Goal: Contribute content: Add original content to the website for others to see

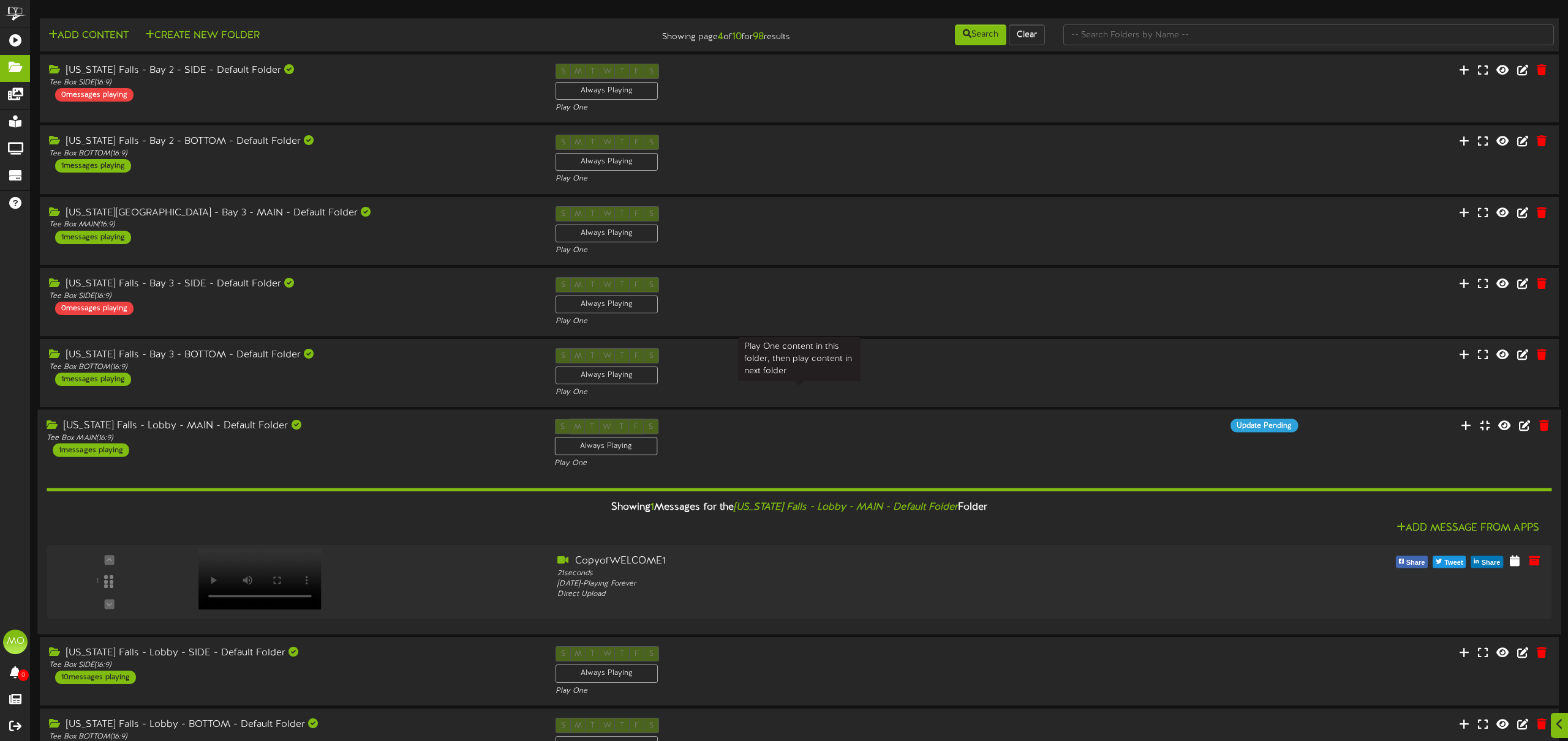
scroll to position [107, 0]
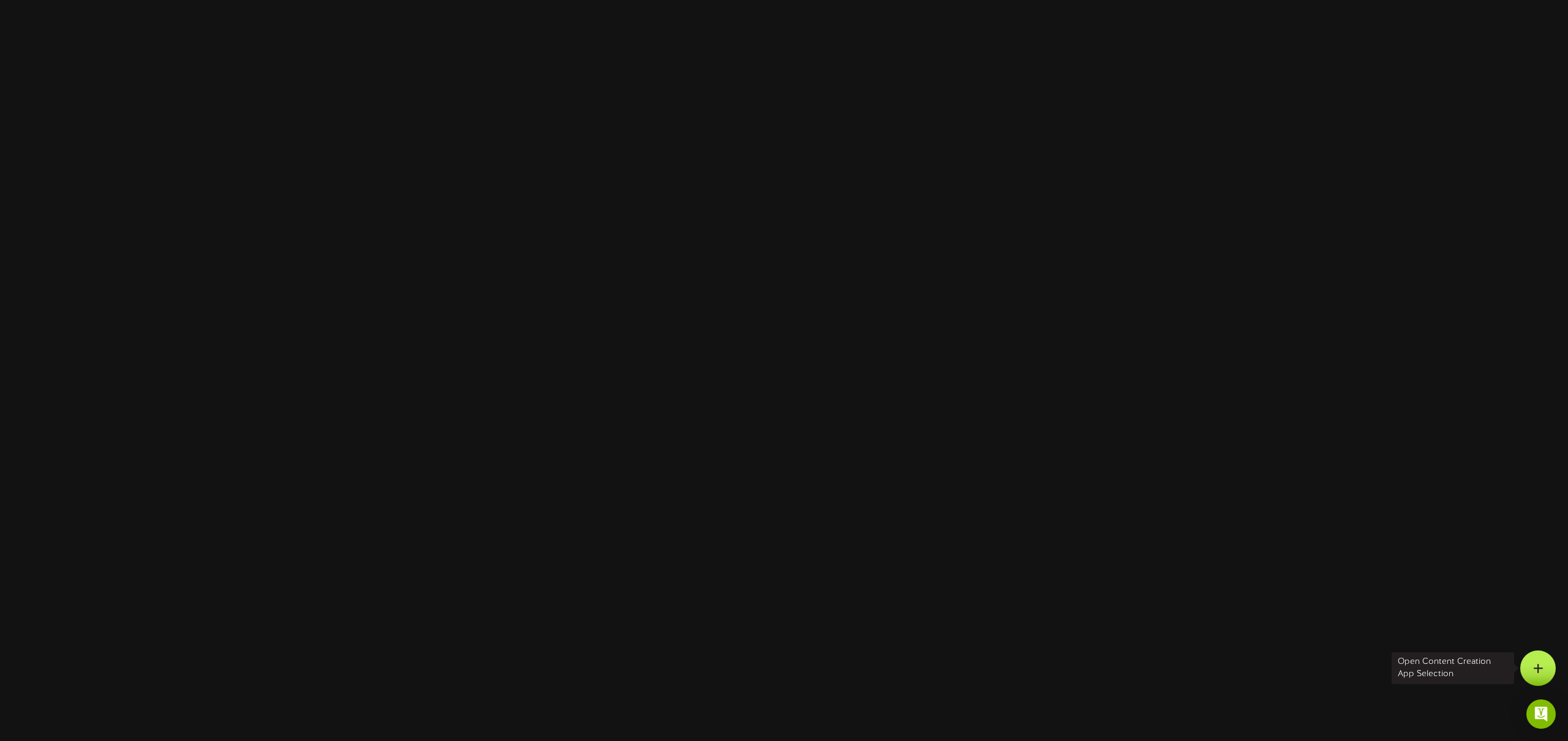
click at [1548, 666] on div at bounding box center [1537, 668] width 35 height 35
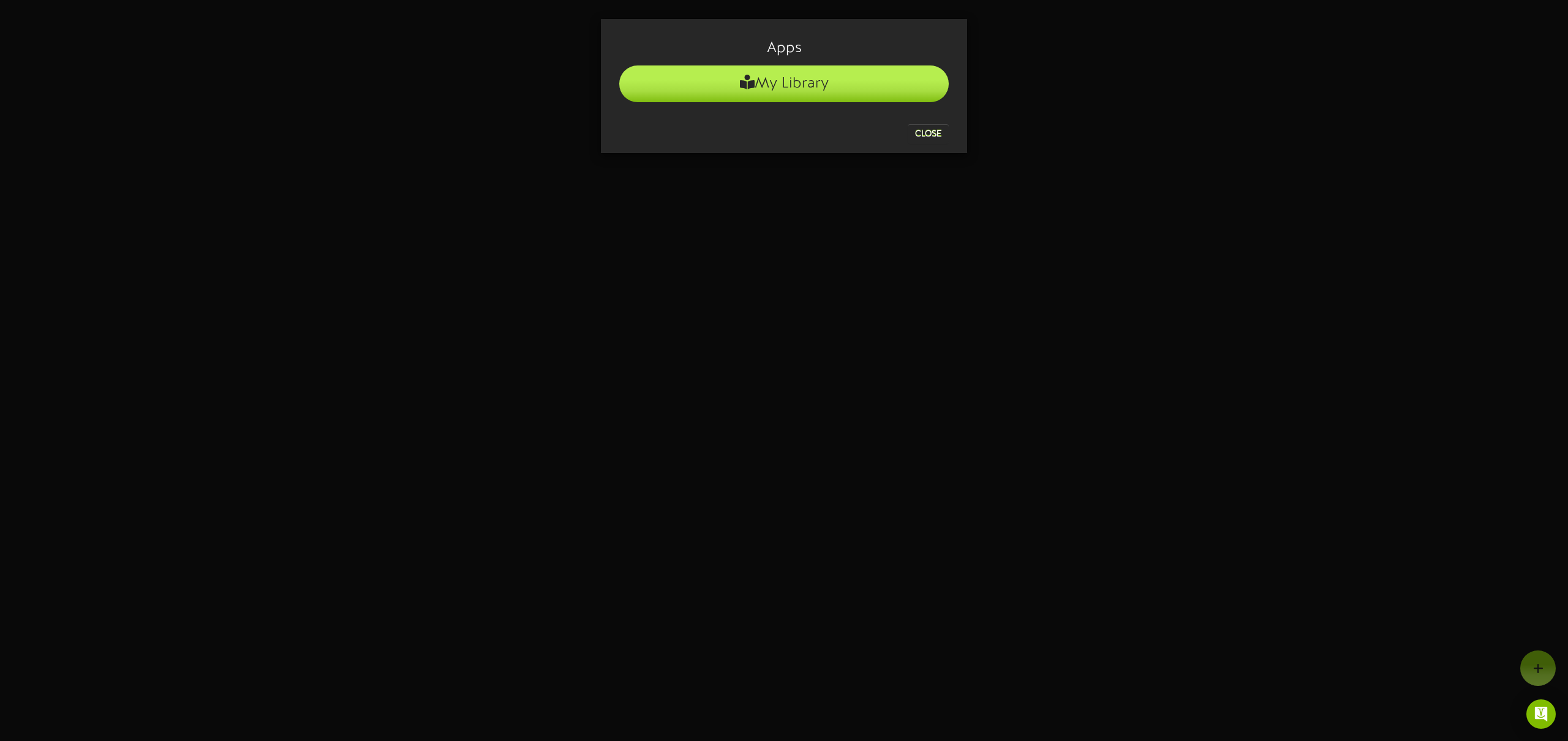
click at [868, 85] on li "My Library" at bounding box center [784, 84] width 329 height 37
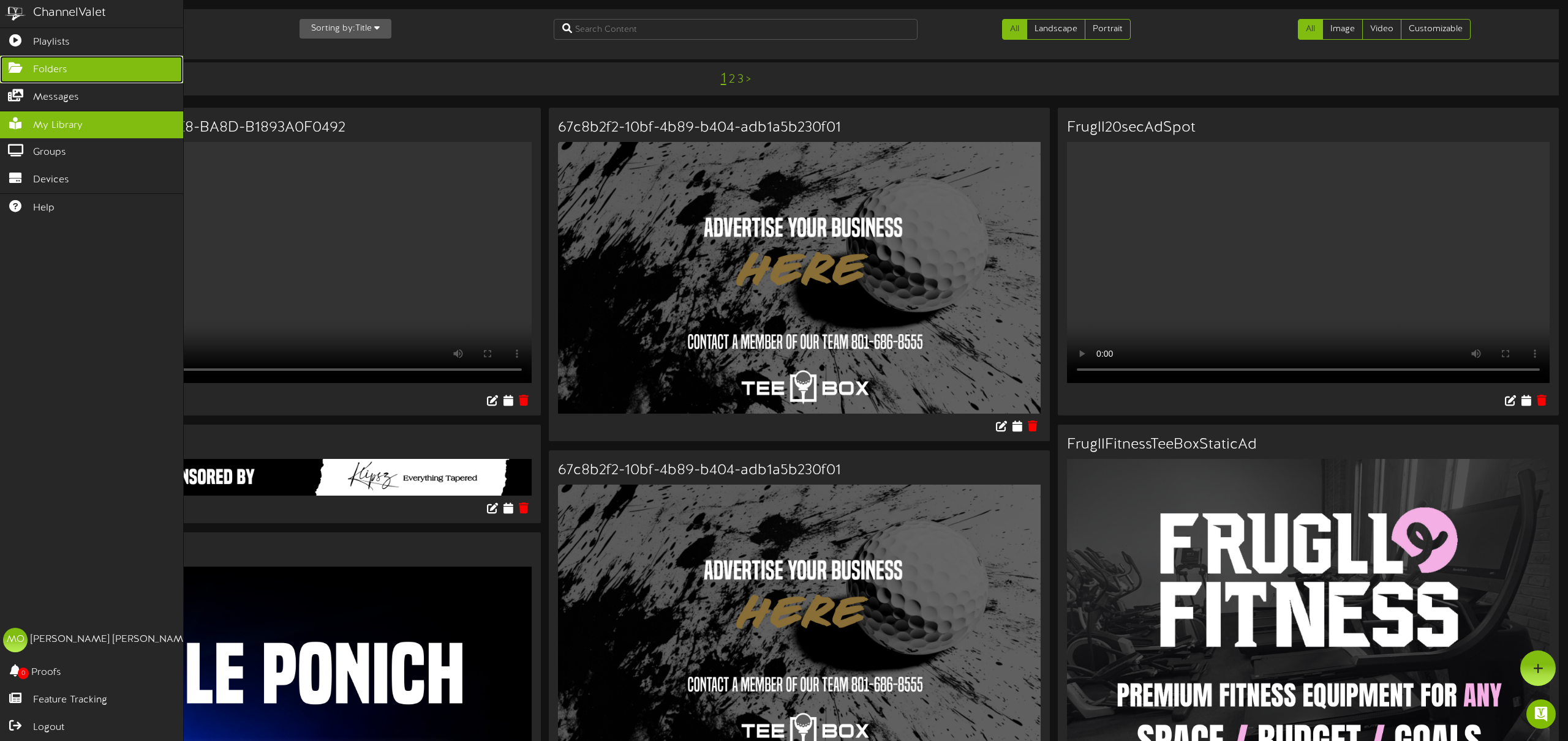
click at [53, 71] on span "Folders" at bounding box center [50, 70] width 35 height 14
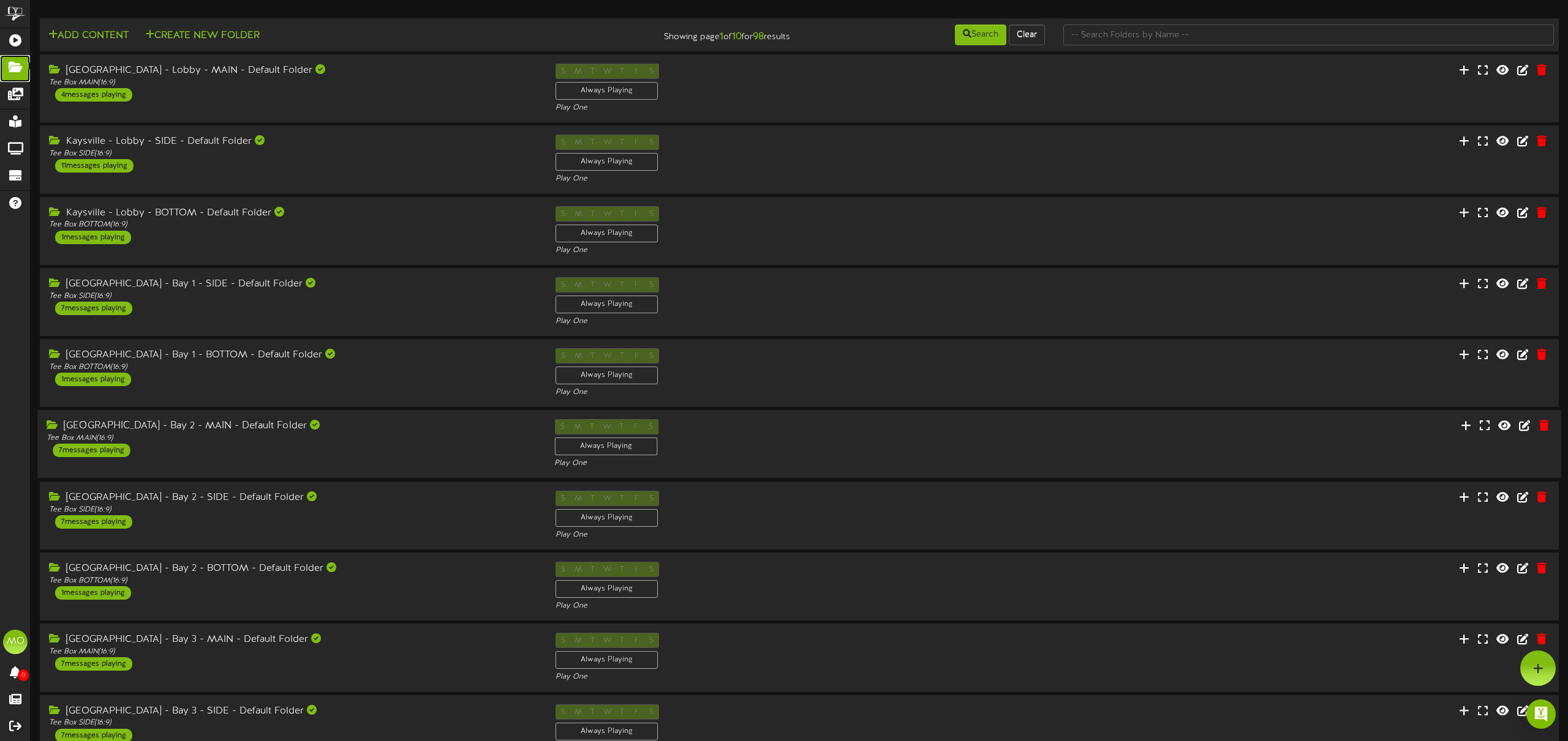
scroll to position [72, 0]
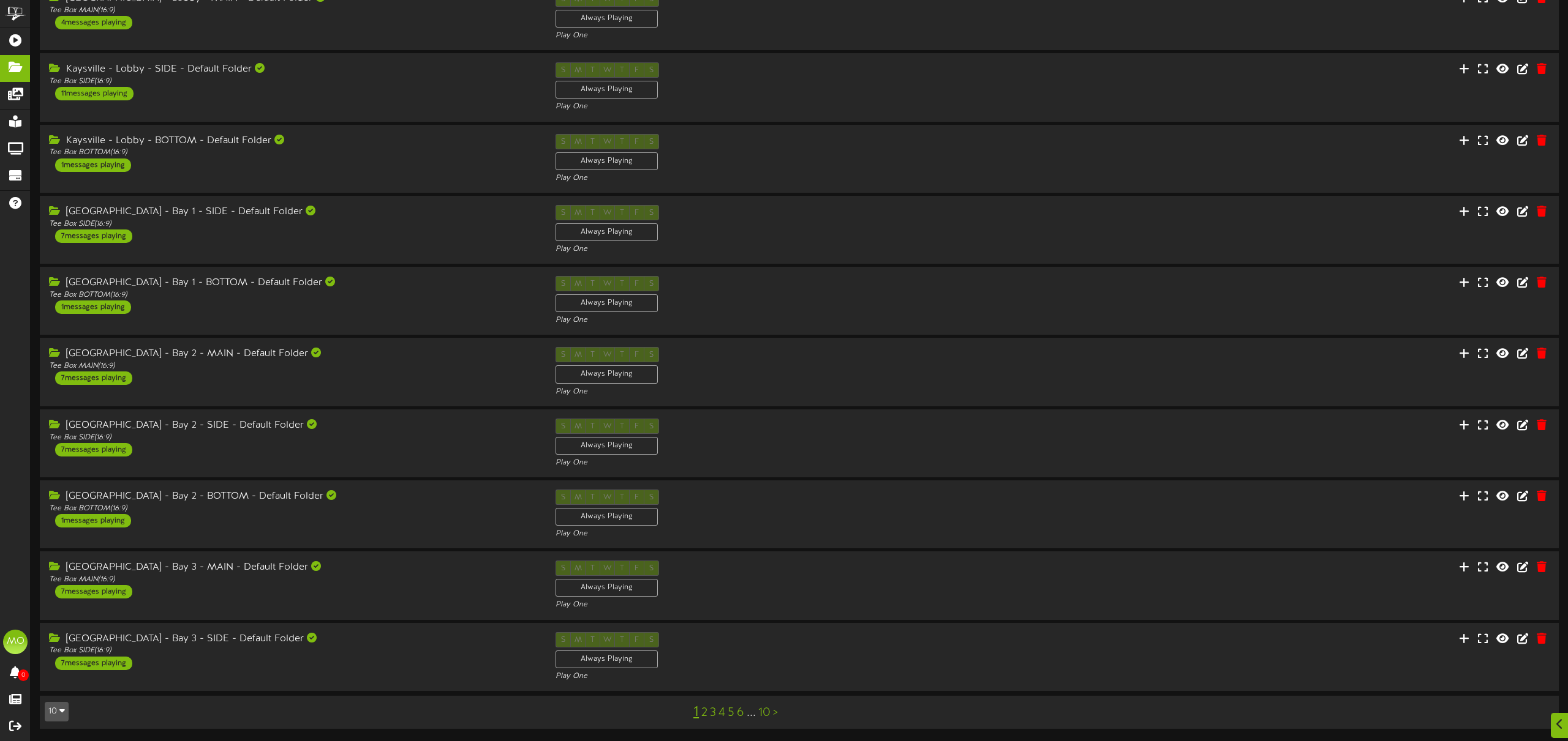
click at [704, 715] on link "2" at bounding box center [704, 713] width 6 height 13
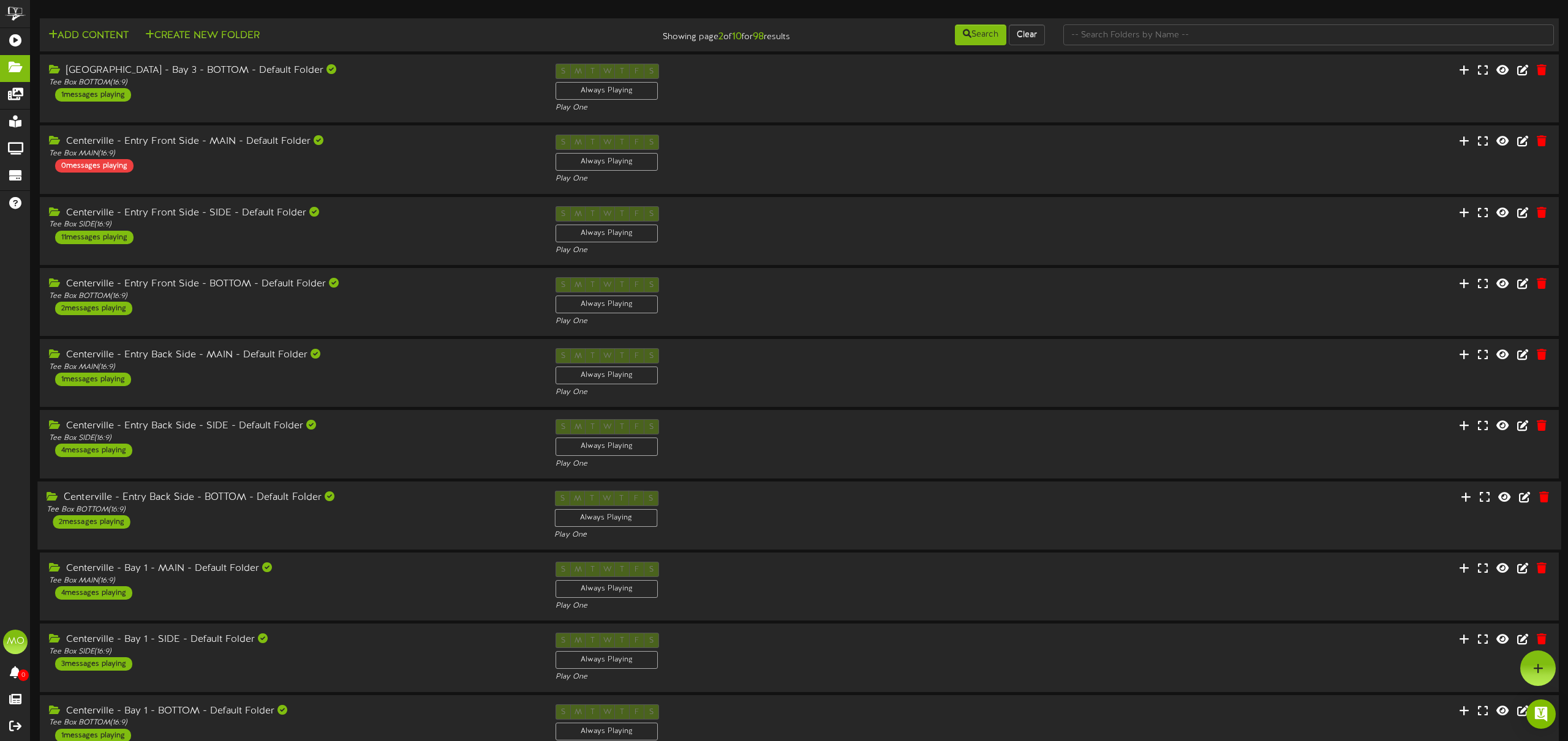
scroll to position [72, 0]
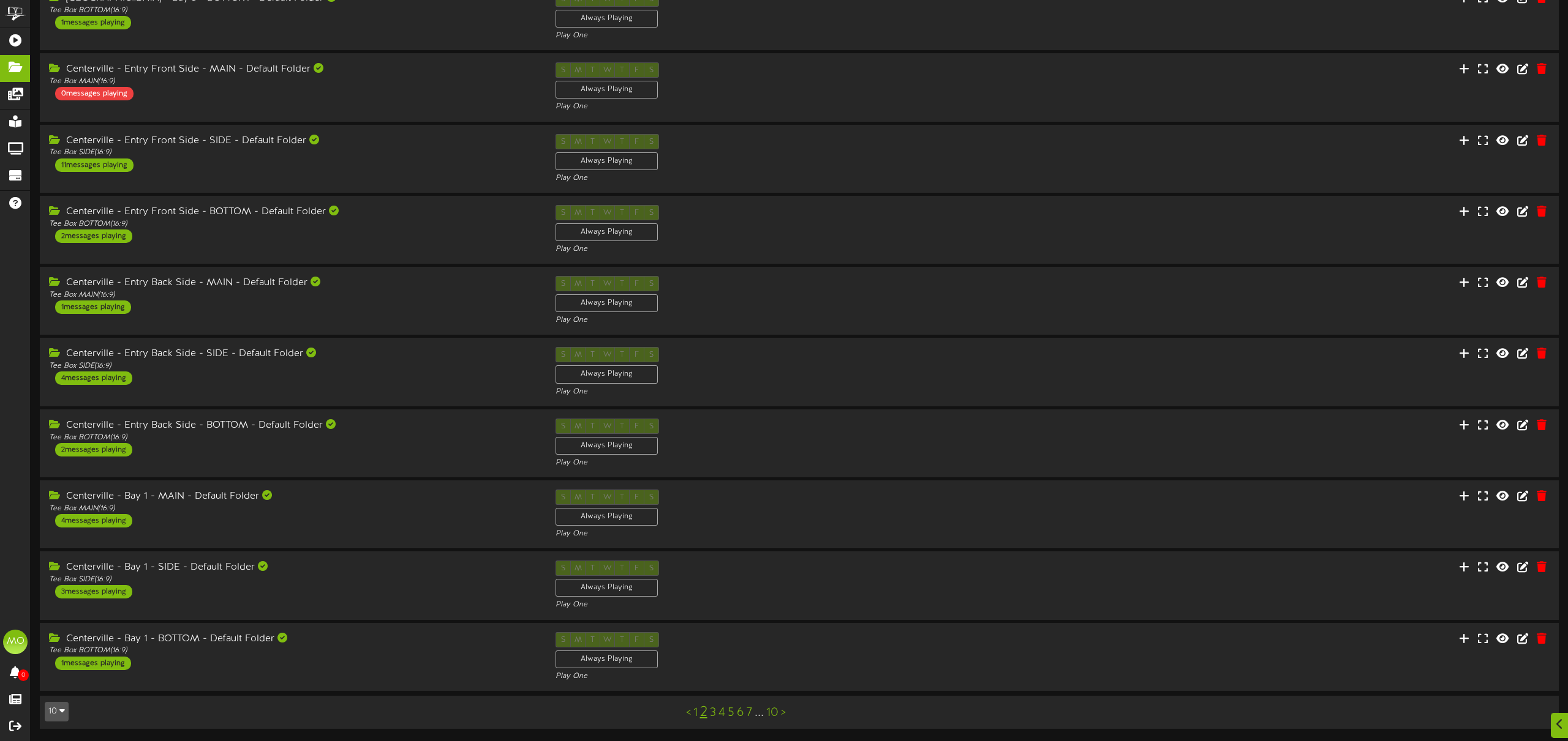
click at [714, 712] on link "3" at bounding box center [713, 713] width 6 height 13
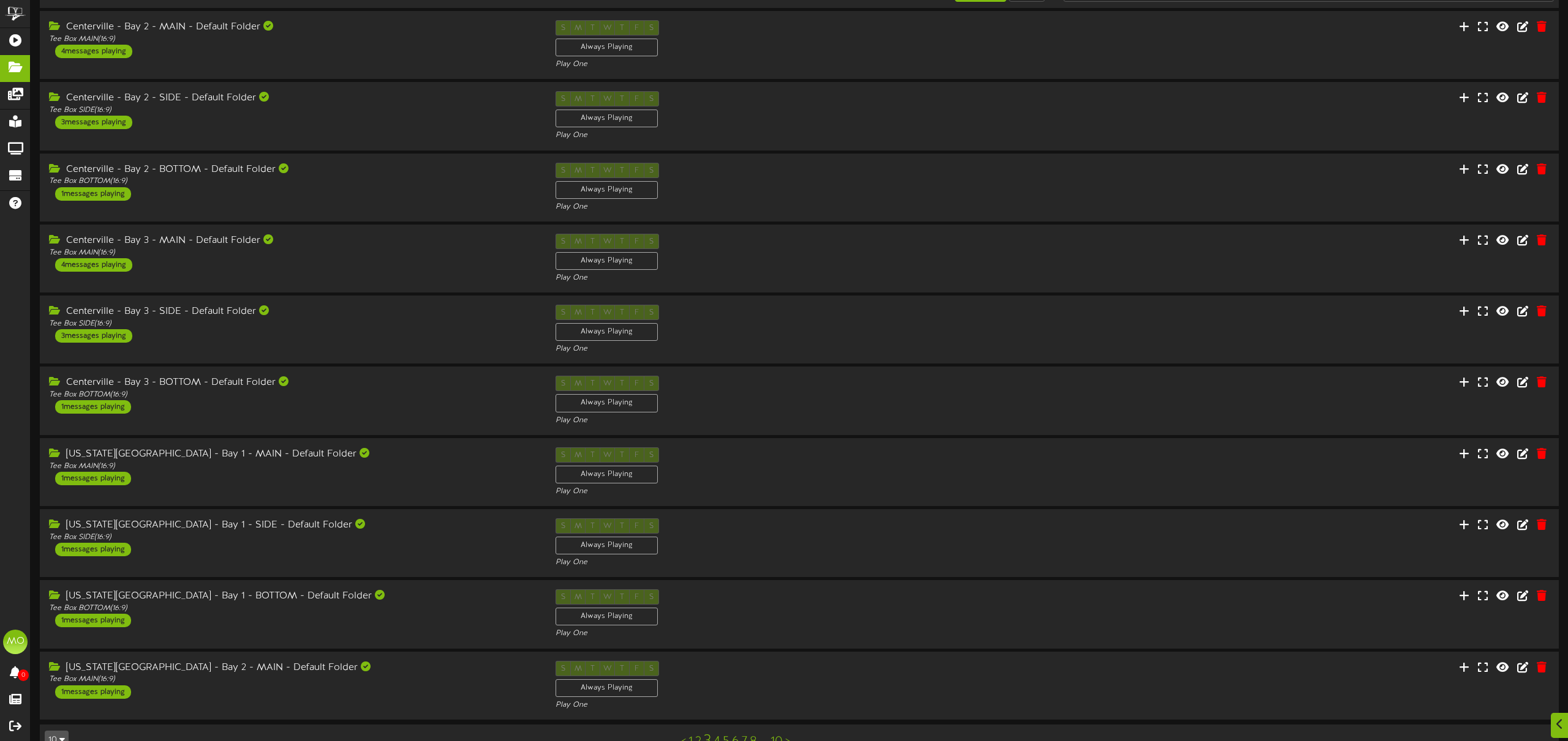
scroll to position [72, 0]
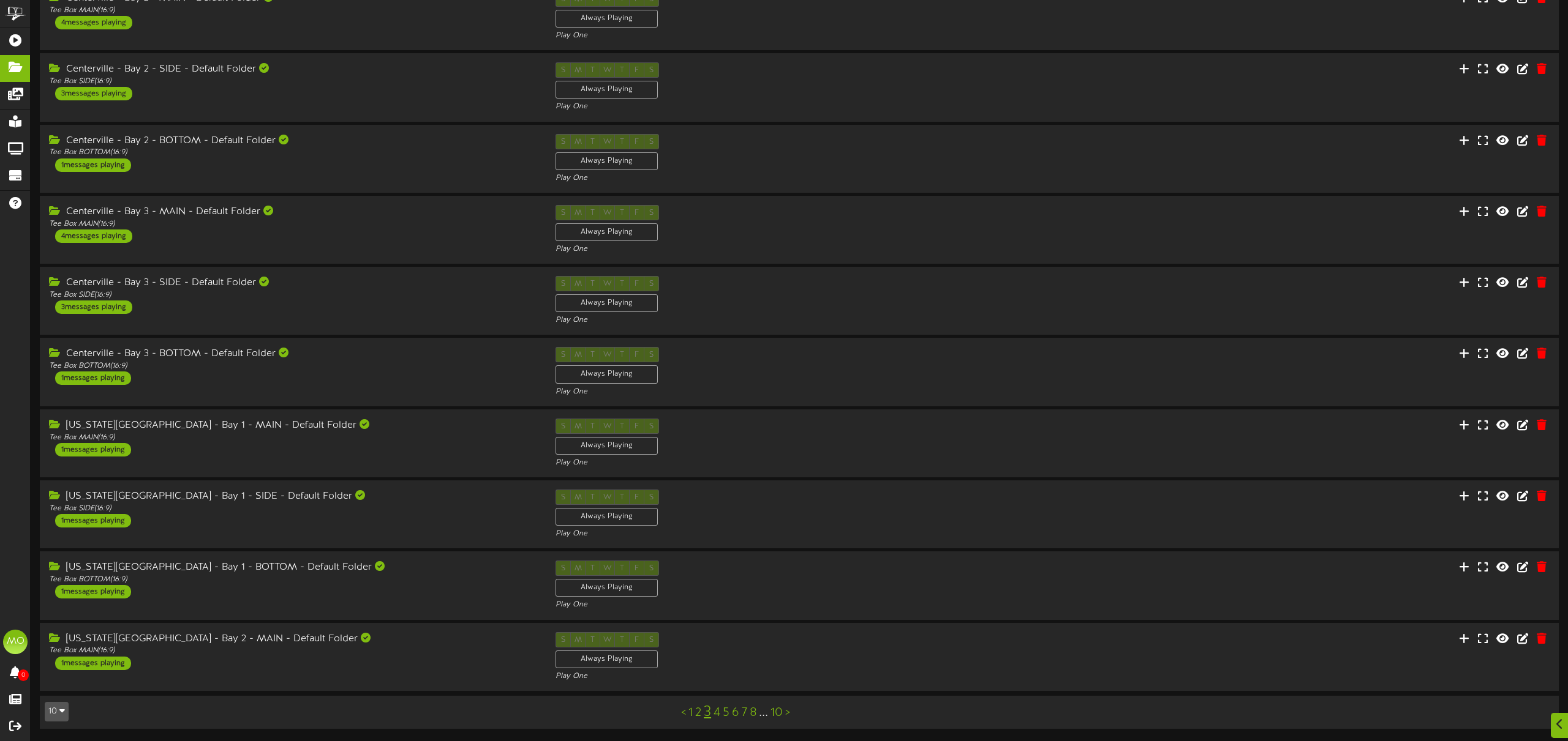
click at [718, 713] on link "4" at bounding box center [717, 713] width 7 height 13
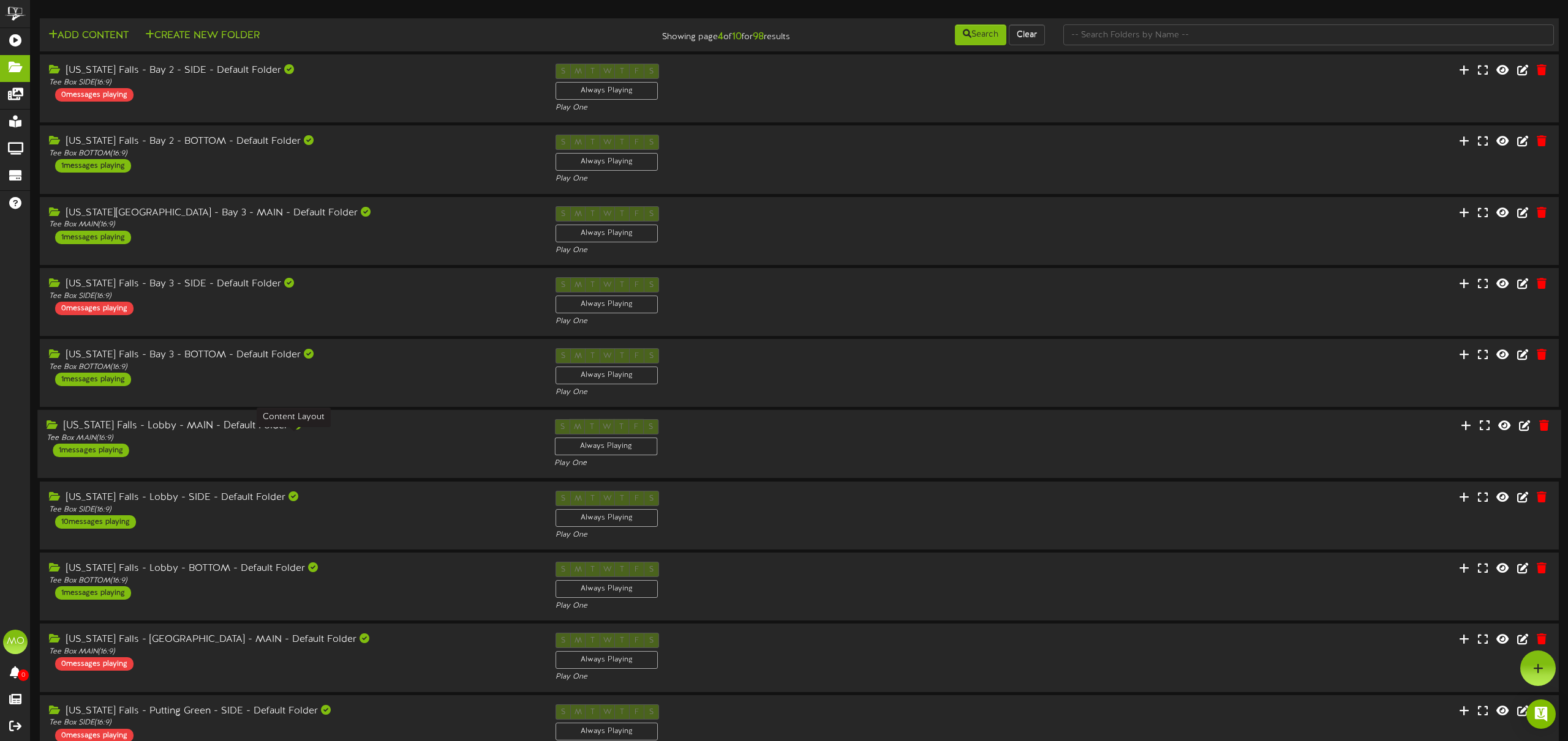
click at [393, 442] on div "Tee Box MAIN ( 16:9 )" at bounding box center [291, 438] width 489 height 10
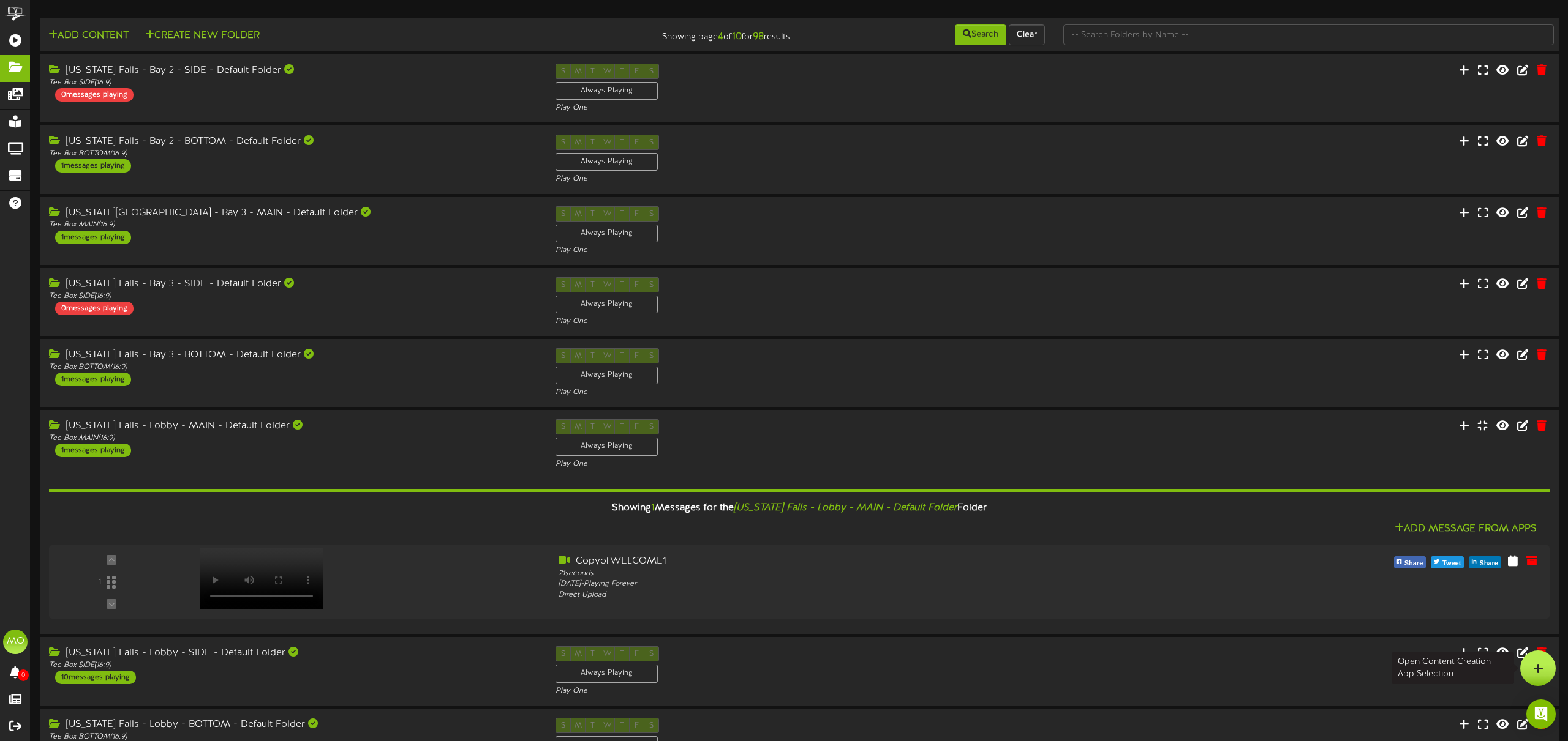
click at [1529, 666] on div at bounding box center [1537, 668] width 35 height 35
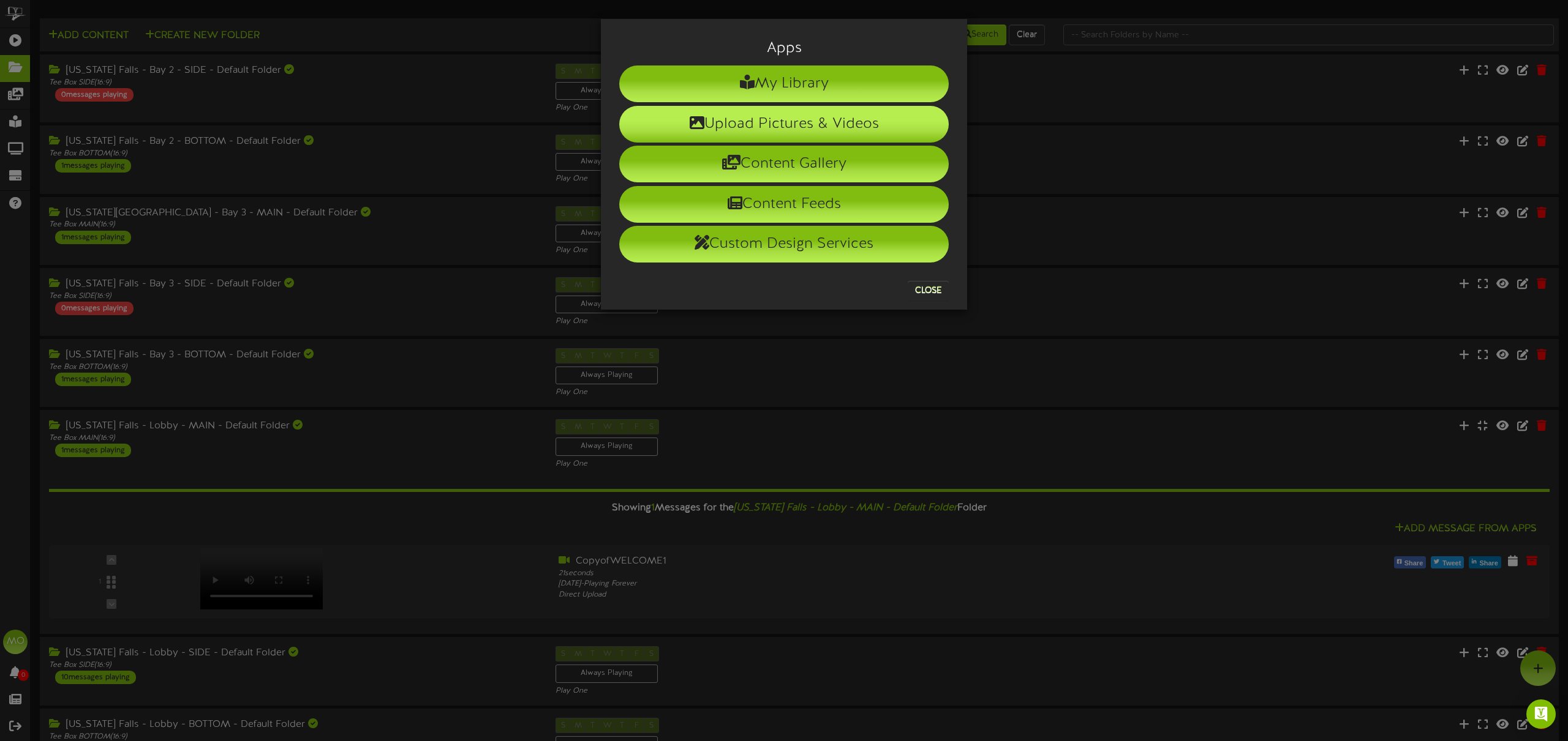
click at [784, 125] on li "Upload Pictures & Videos" at bounding box center [784, 124] width 329 height 37
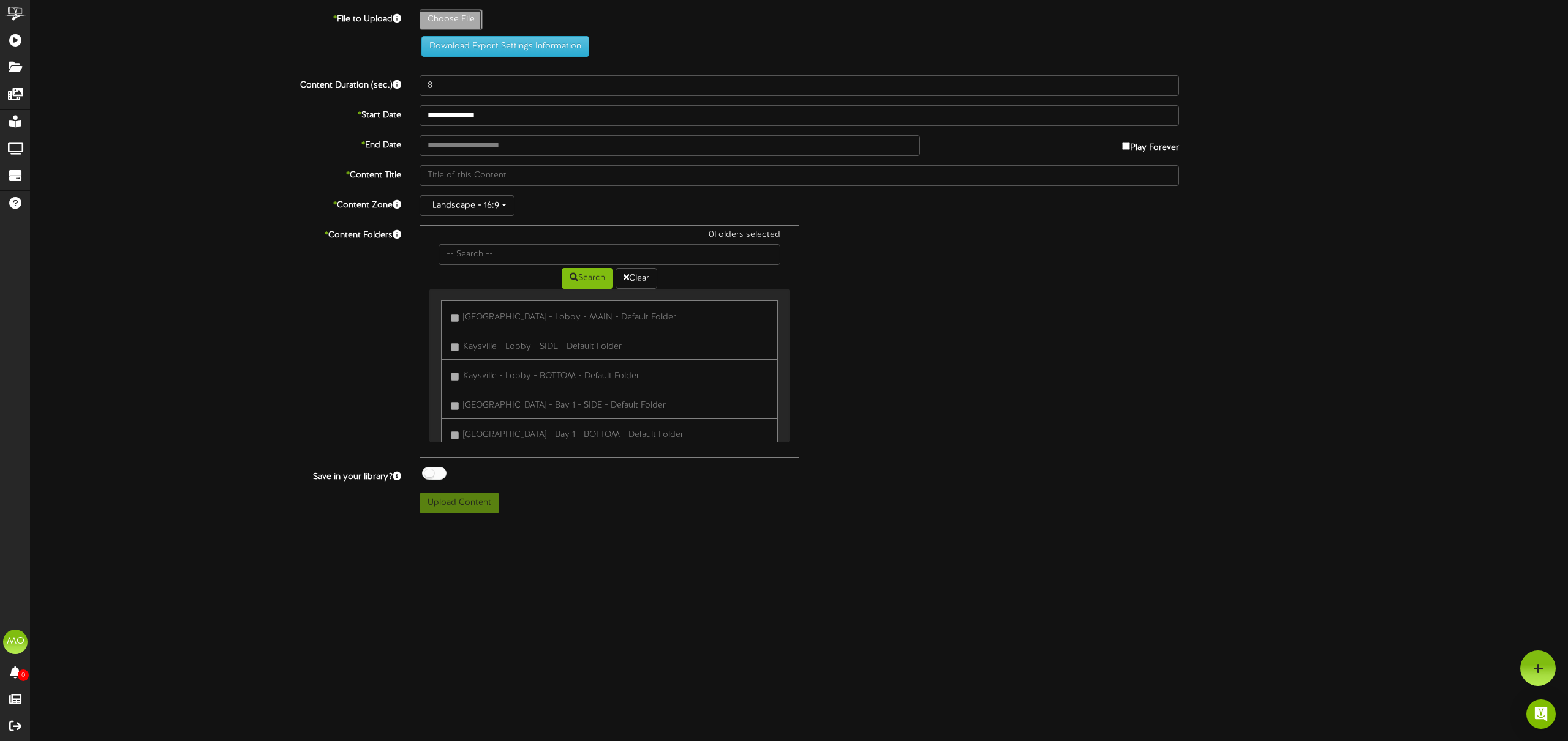
type input "**********"
type input "CopyofWELCOME1"
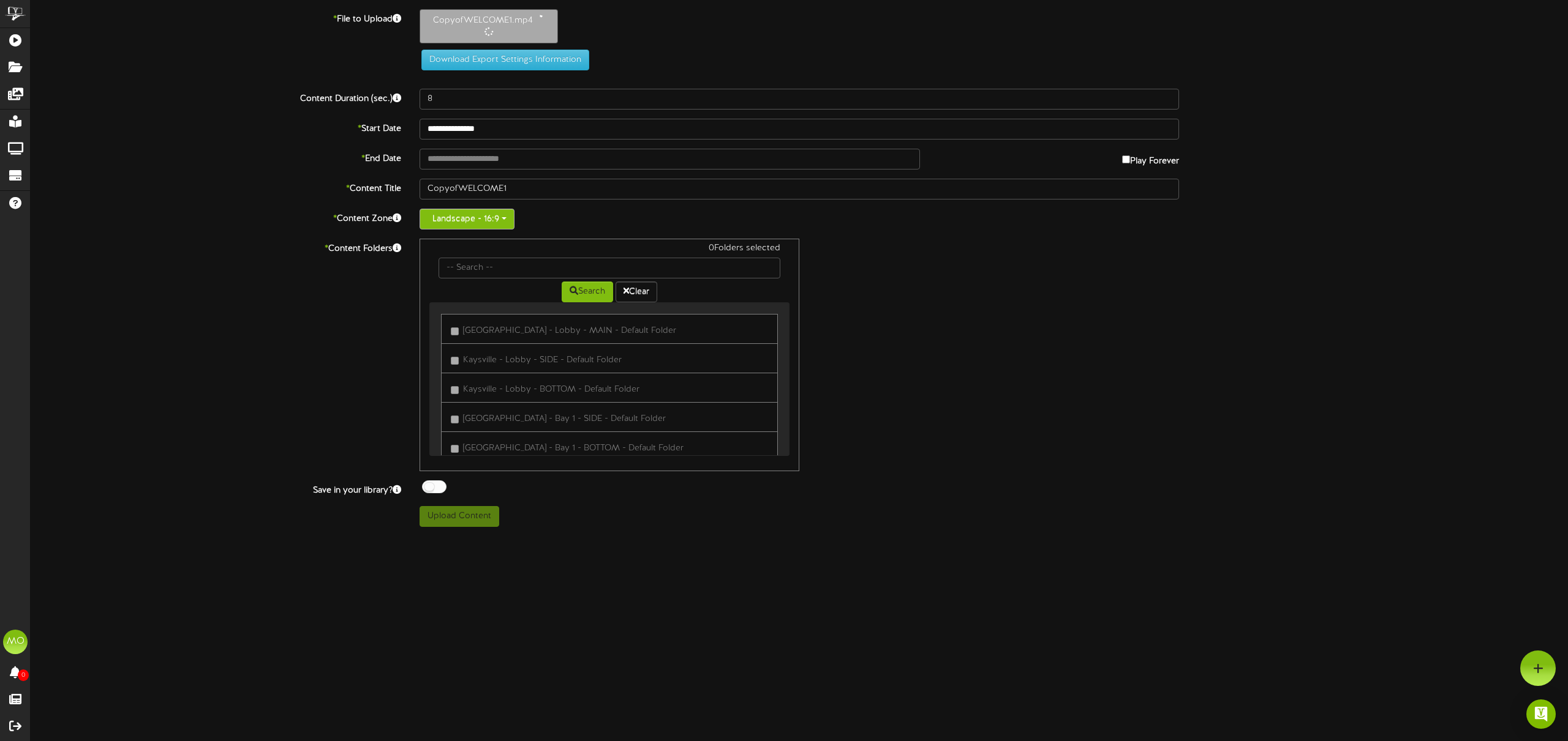
click at [467, 219] on button "Landscape - 16:9" at bounding box center [467, 219] width 95 height 21
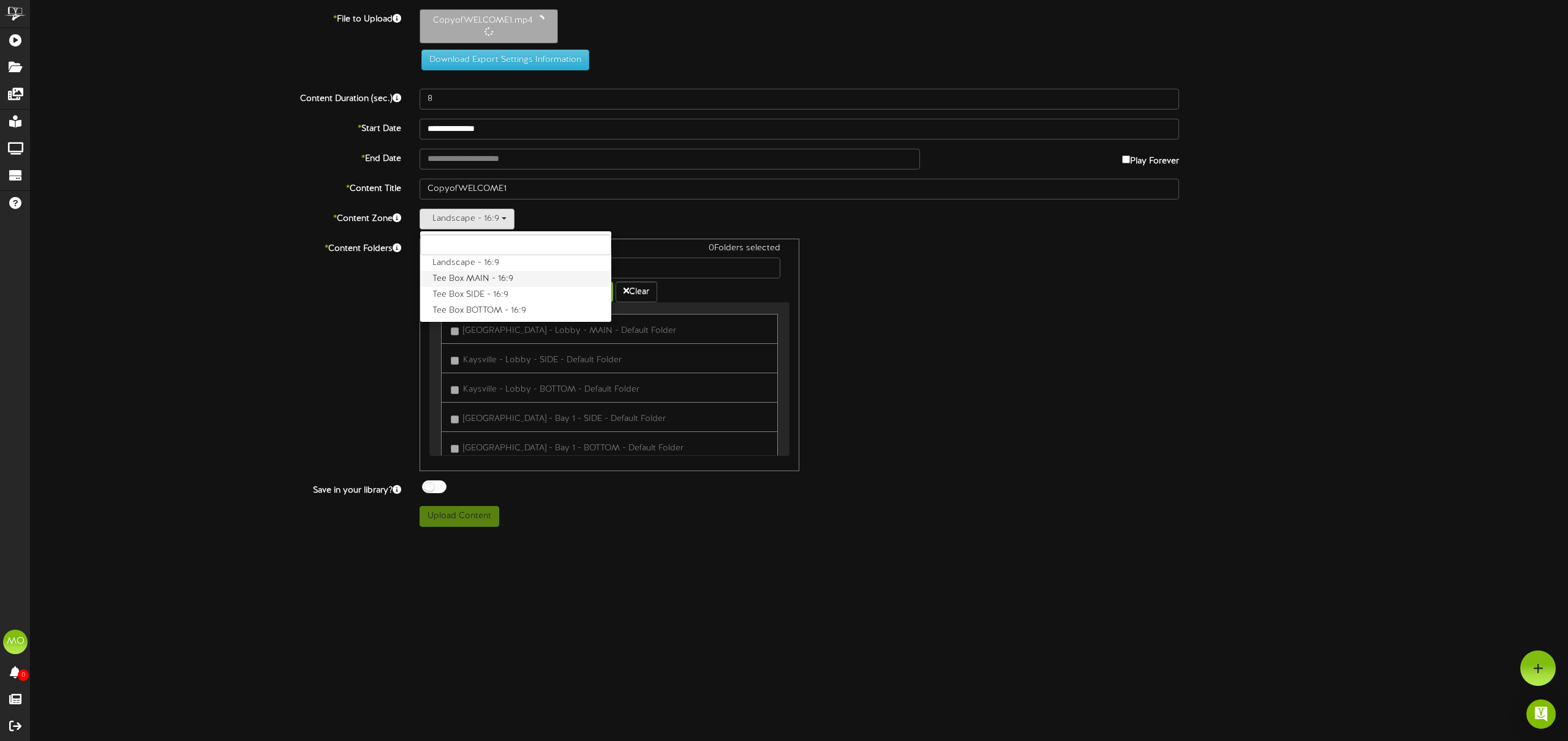
click at [493, 278] on label "Tee Box MAIN - 16:9" at bounding box center [516, 279] width 191 height 16
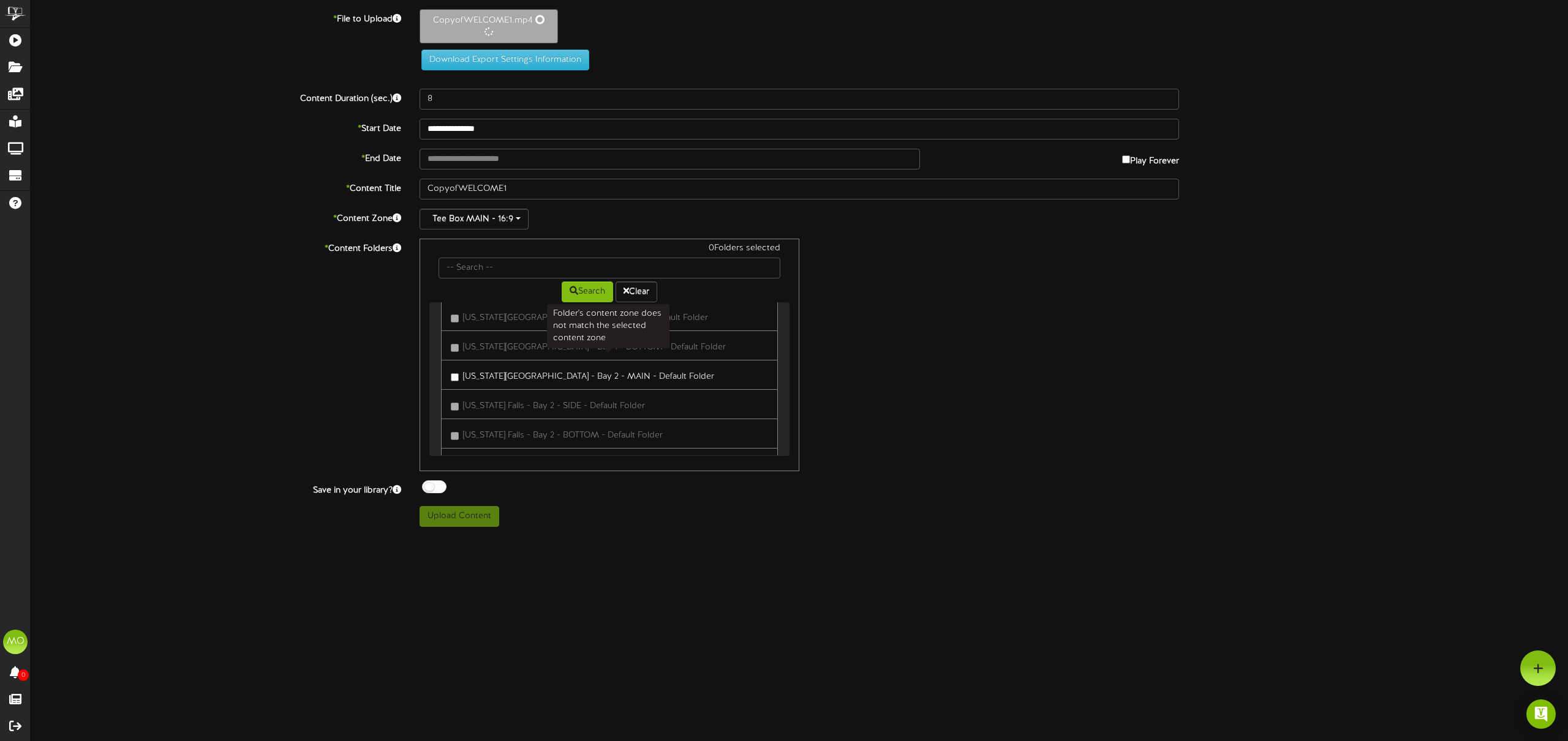
type input "21"
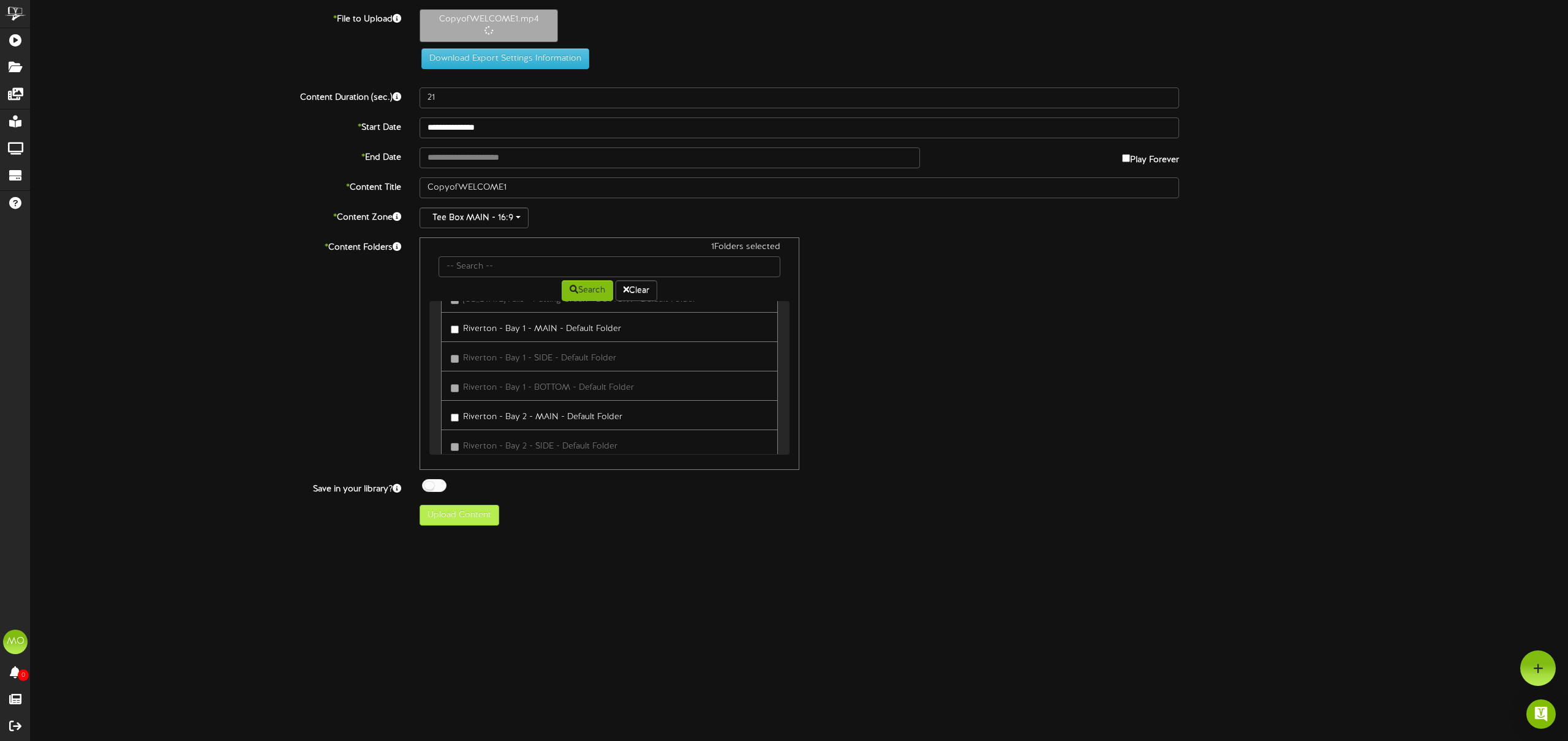
scroll to position [1441, 0]
click at [479, 515] on button "Upload Content" at bounding box center [459, 515] width 79 height 21
type input "**********"
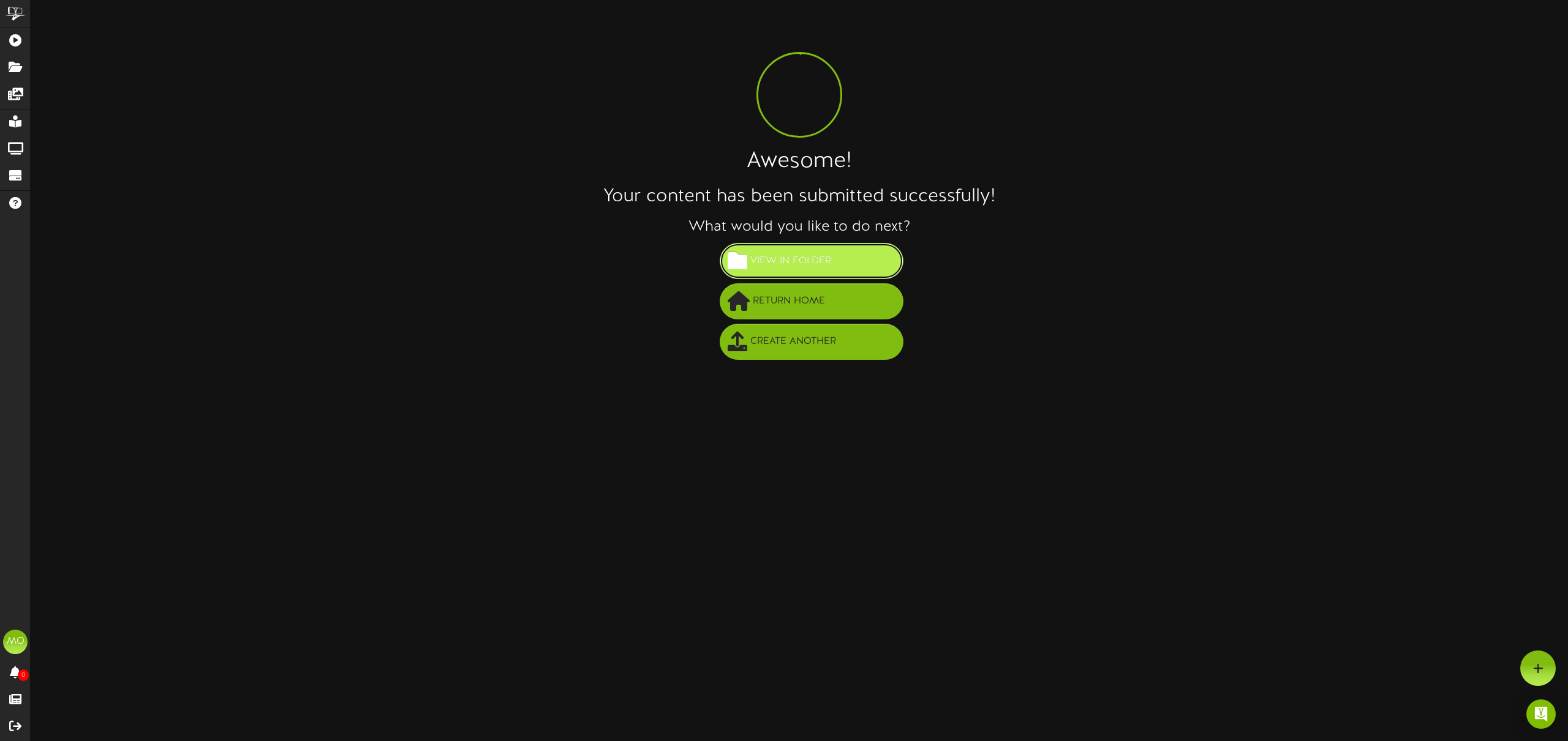
click at [766, 264] on span "View in Folder" at bounding box center [790, 261] width 87 height 20
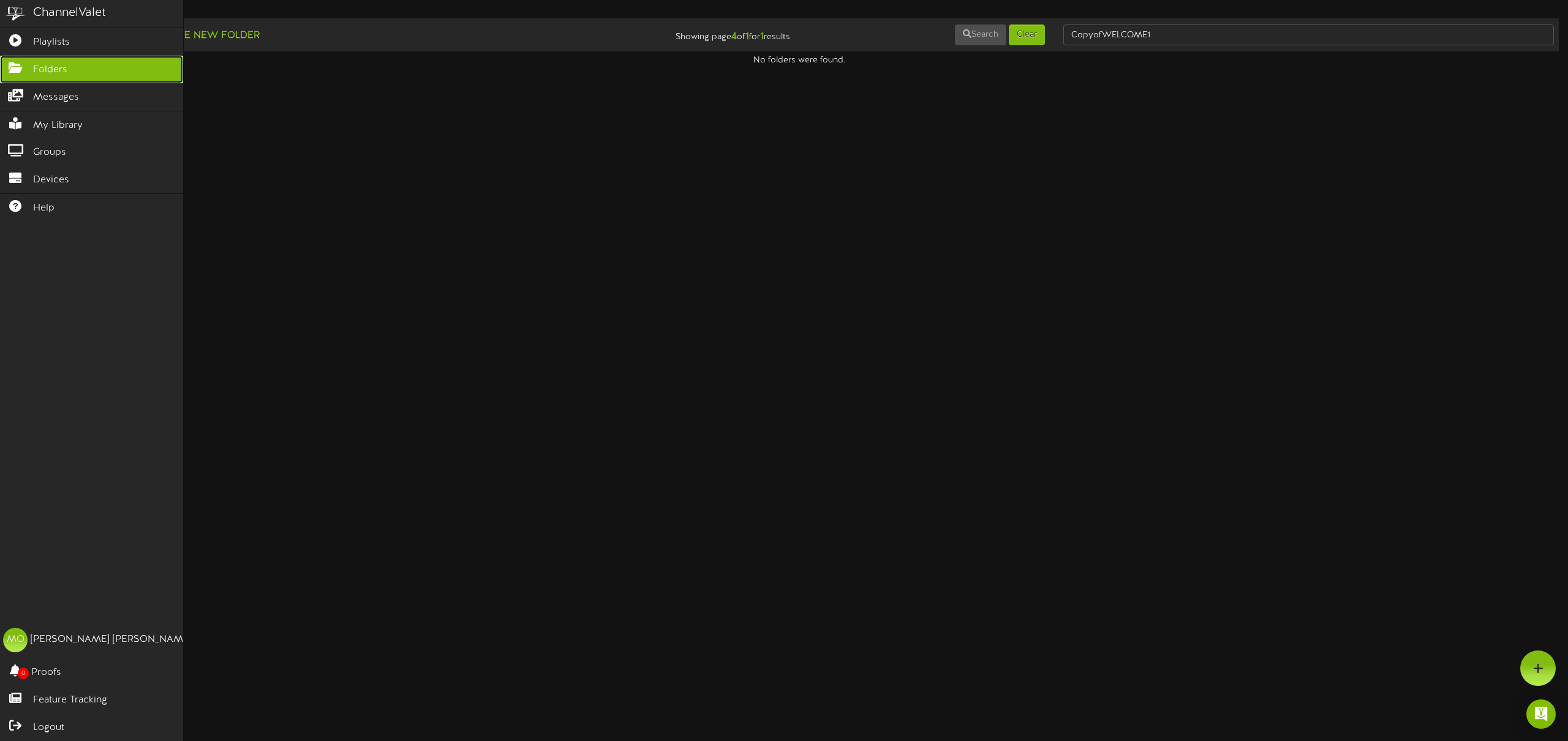
click at [41, 74] on span "Folders" at bounding box center [50, 70] width 35 height 14
click at [66, 111] on link "My Library" at bounding box center [91, 125] width 183 height 27
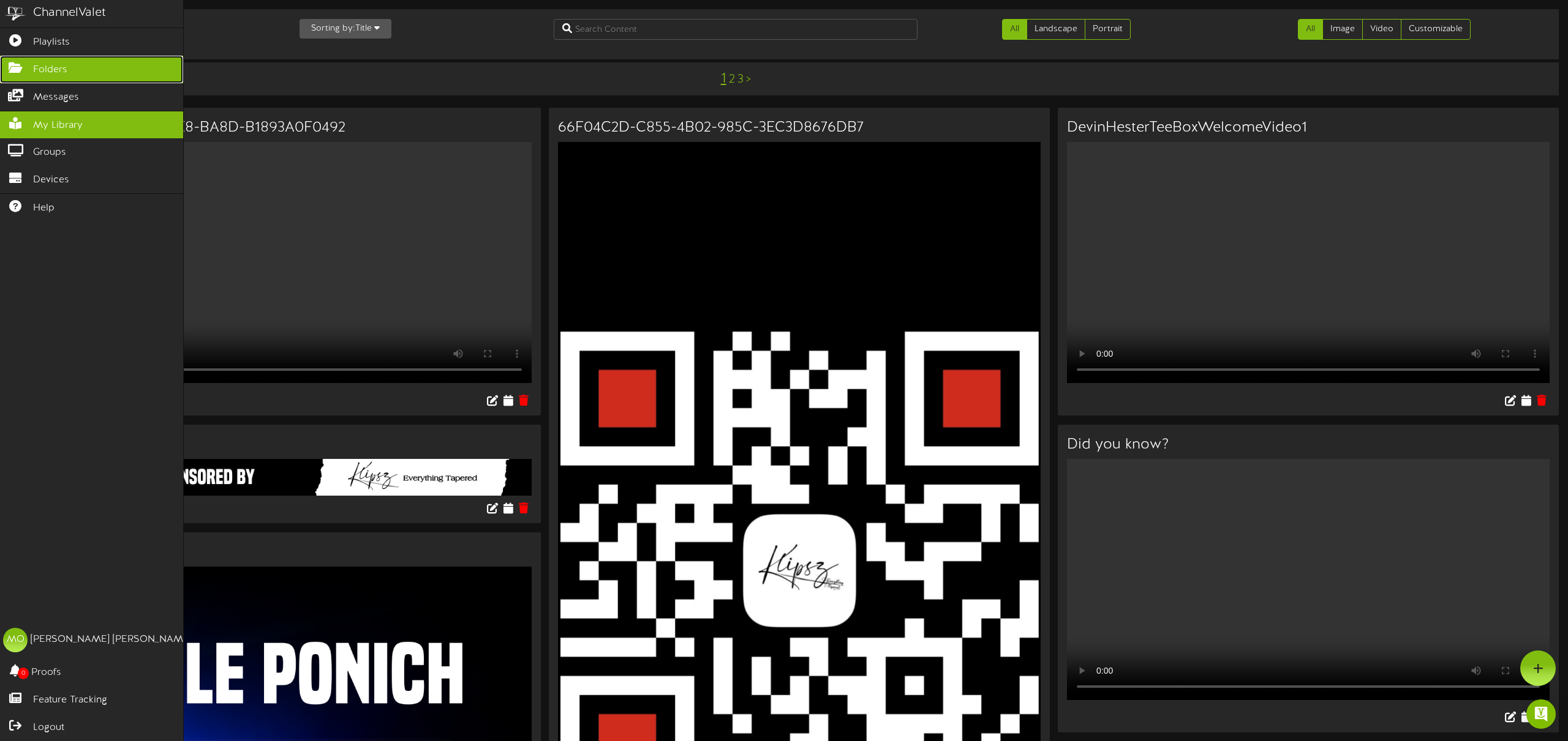
click at [62, 67] on span "Folders" at bounding box center [50, 70] width 35 height 14
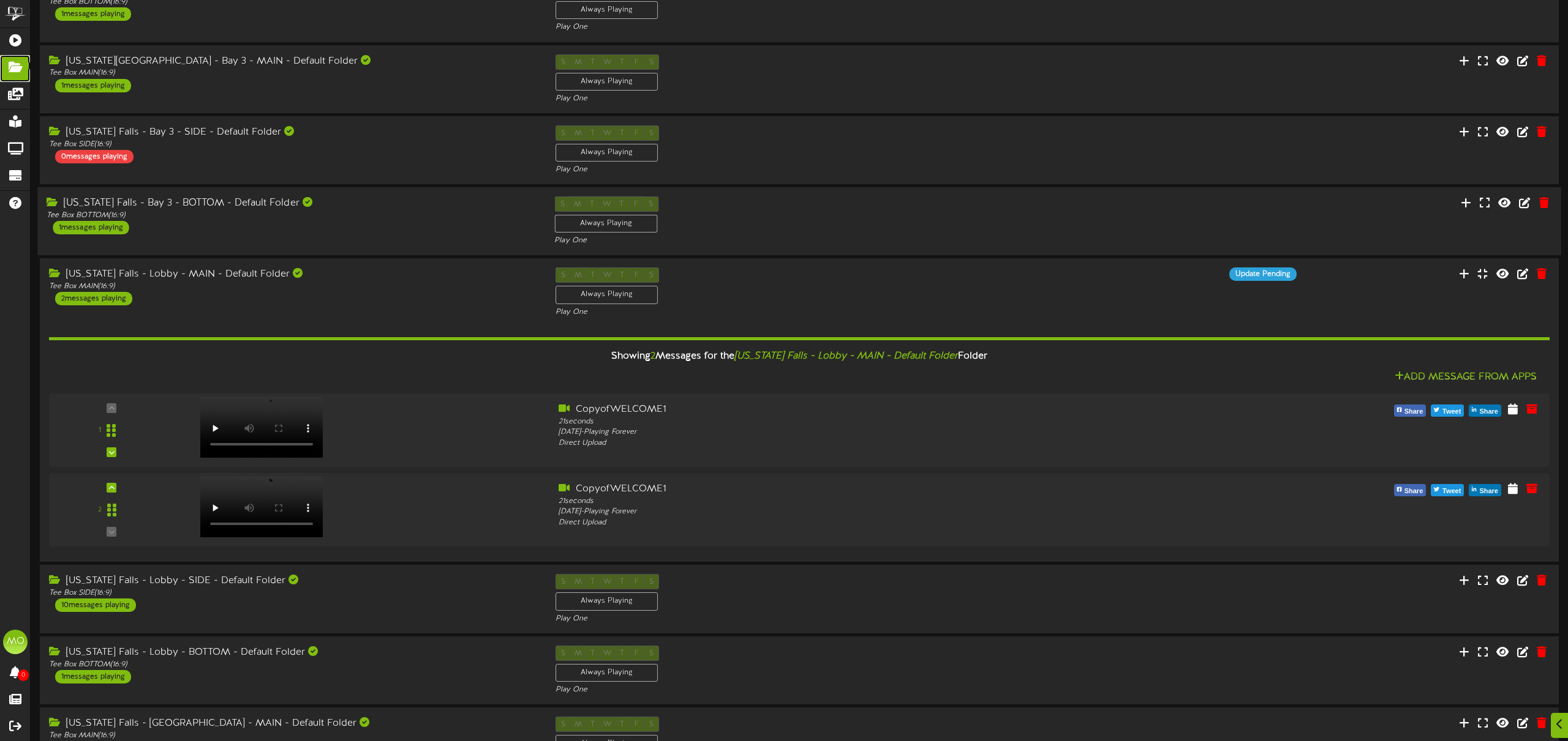
scroll to position [152, 0]
